Goal: Task Accomplishment & Management: Use online tool/utility

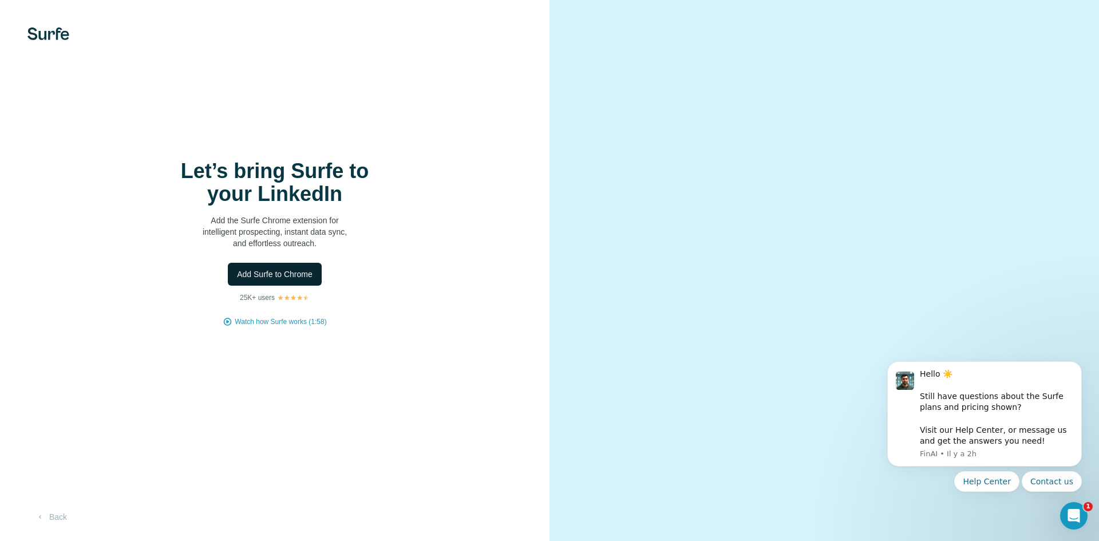
click at [303, 274] on span "Add Surfe to Chrome" at bounding box center [275, 273] width 76 height 11
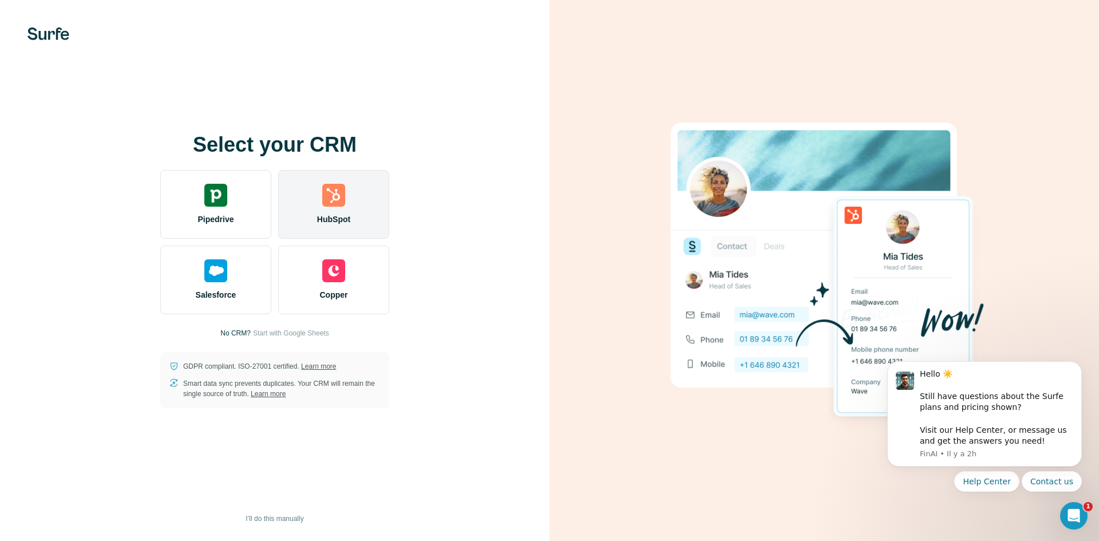
click at [334, 217] on span "HubSpot" at bounding box center [333, 218] width 33 height 11
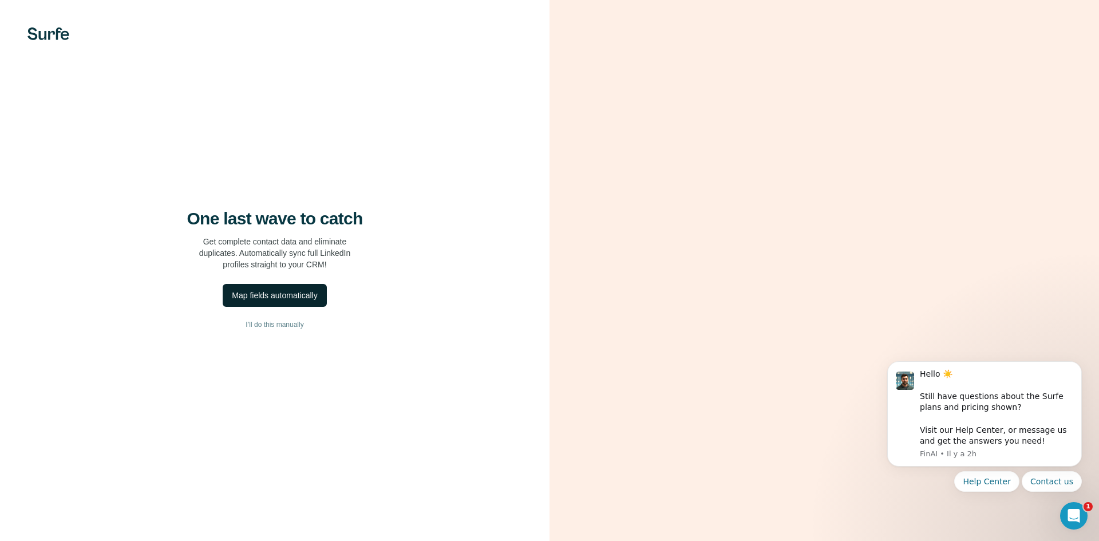
click at [284, 292] on div "Map fields automatically" at bounding box center [274, 295] width 85 height 11
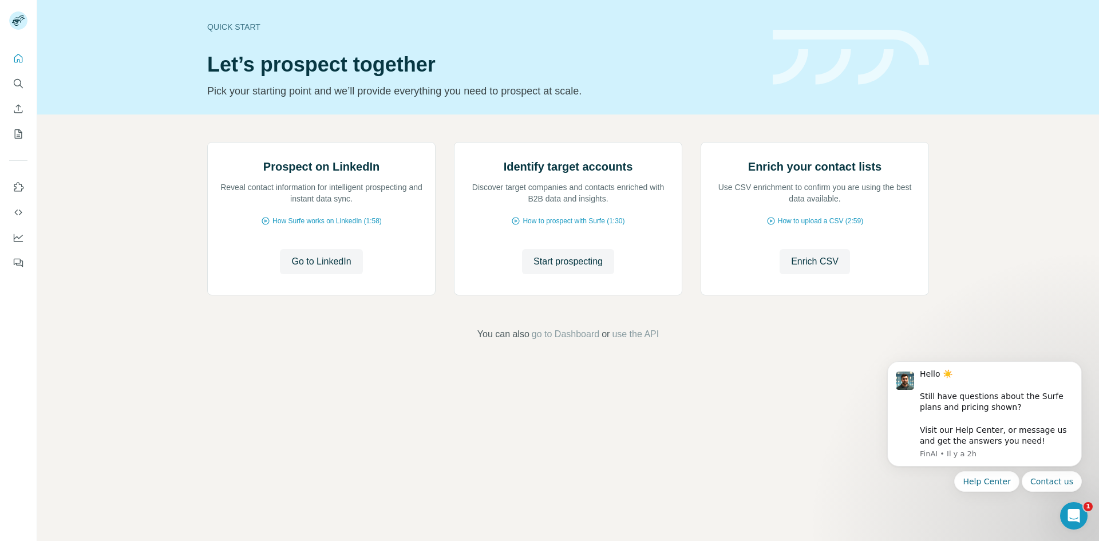
click at [958, 36] on div "Quick start Let’s prospect together Pick your starting point and we’ll provide …" at bounding box center [567, 57] width 1061 height 114
click at [315, 295] on div "Prospect on LinkedIn Reveal contact information for intelligent prospecting and…" at bounding box center [321, 218] width 227 height 152
click at [319, 268] on span "Go to LinkedIn" at bounding box center [321, 262] width 60 height 14
